Goal: Transaction & Acquisition: Register for event/course

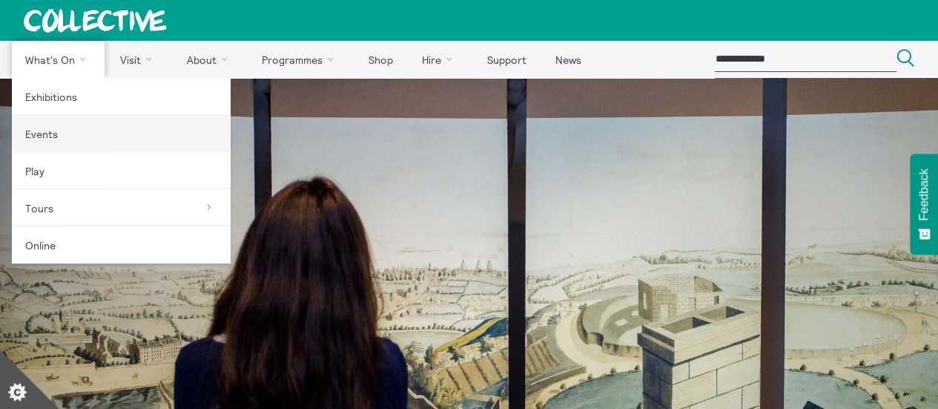
click at [50, 135] on link "Events" at bounding box center [121, 133] width 219 height 37
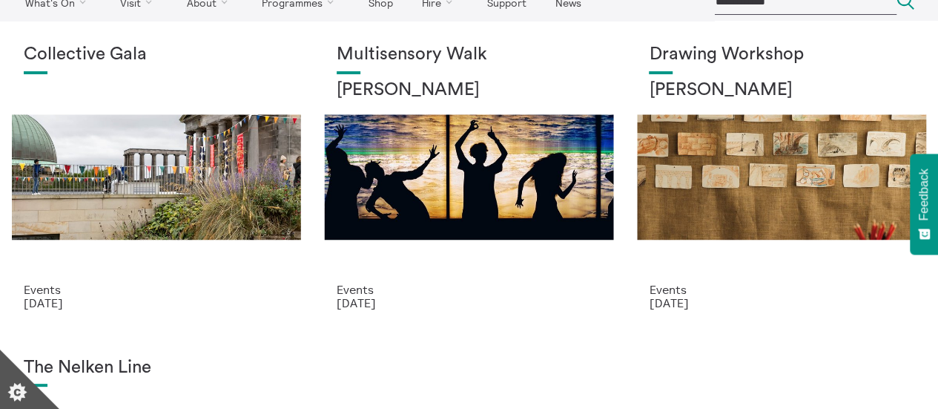
scroll to position [59, 0]
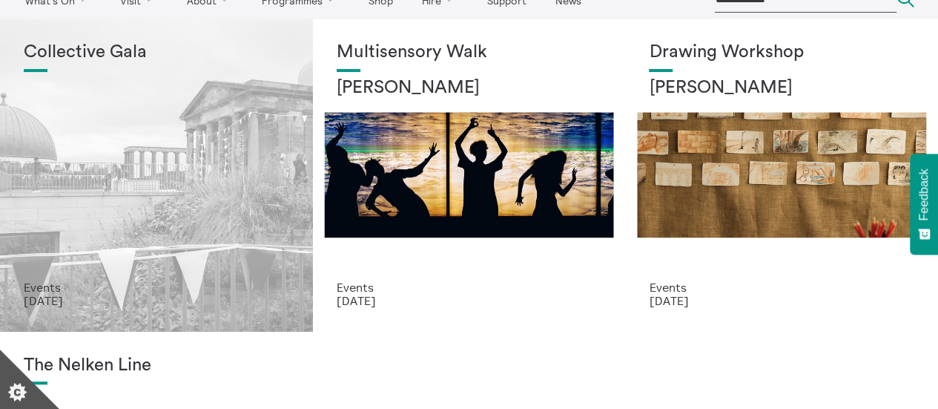
click at [153, 176] on div "Collective Gala" at bounding box center [157, 161] width 266 height 238
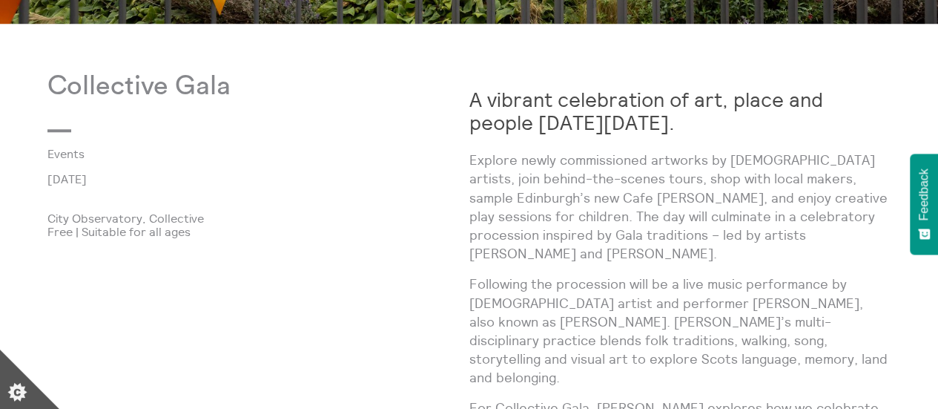
scroll to position [682, 0]
